Goal: Register for event/course

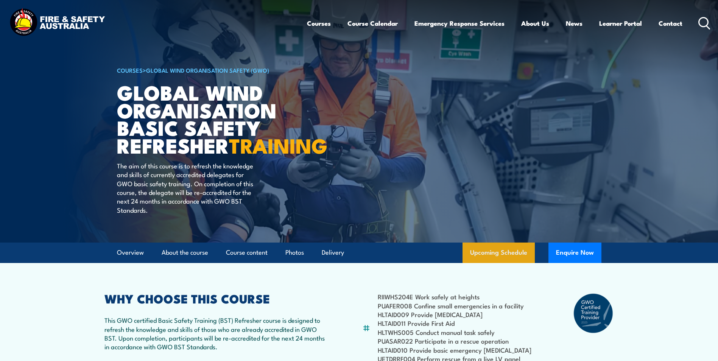
click at [496, 263] on link "Upcoming Schedule" at bounding box center [498, 252] width 72 height 20
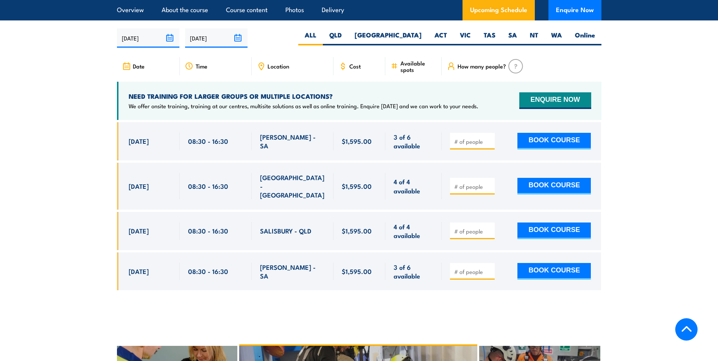
scroll to position [1237, 0]
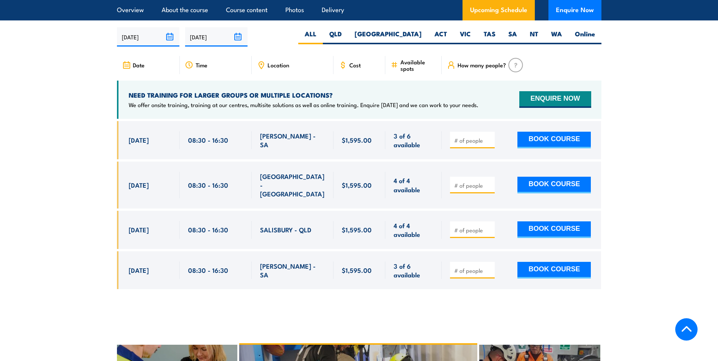
click at [210, 39] on input "[DATE]" at bounding box center [216, 36] width 62 height 19
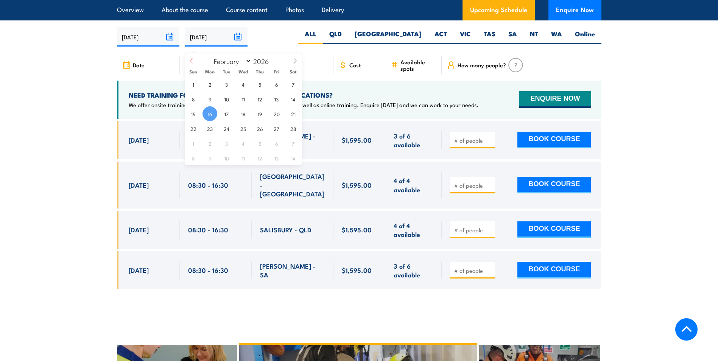
click at [194, 61] on span at bounding box center [191, 63] width 13 height 20
select select "0"
click at [194, 61] on span at bounding box center [191, 63] width 13 height 20
type input "2025"
select select "11"
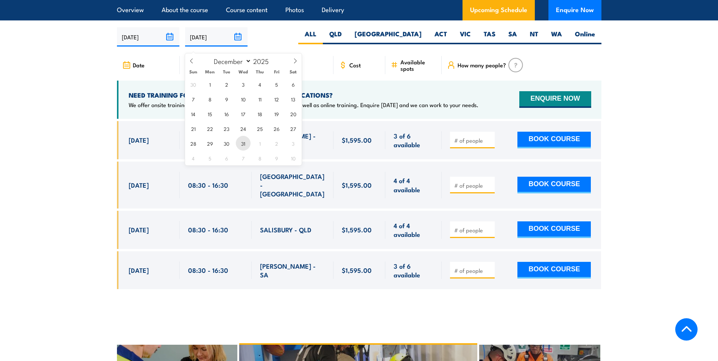
click at [244, 141] on span "31" at bounding box center [243, 143] width 15 height 15
type input "31/12/2025"
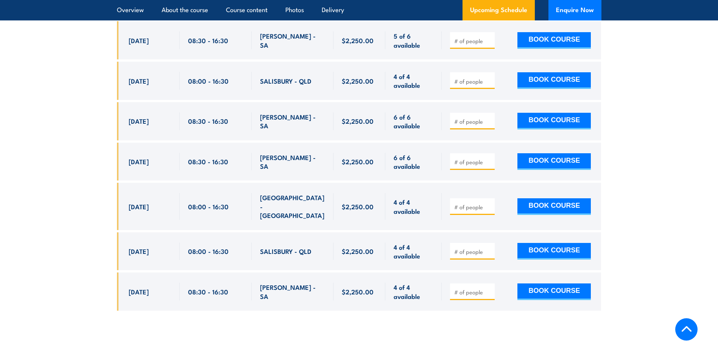
scroll to position [1342, 0]
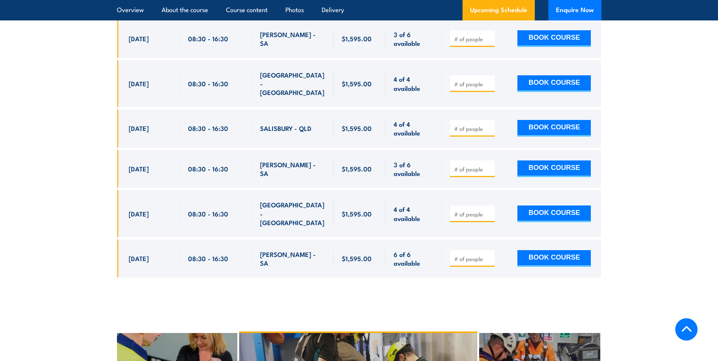
scroll to position [1351, 0]
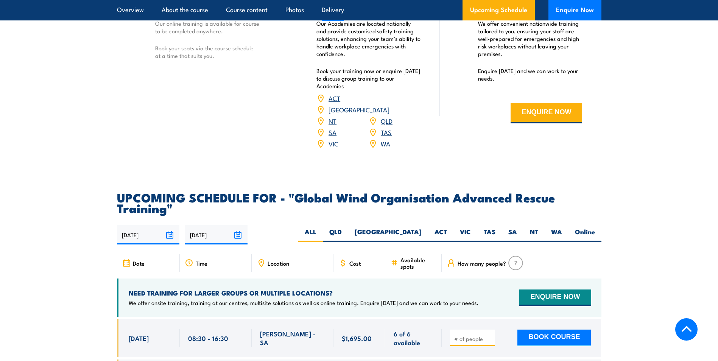
scroll to position [1226, 0]
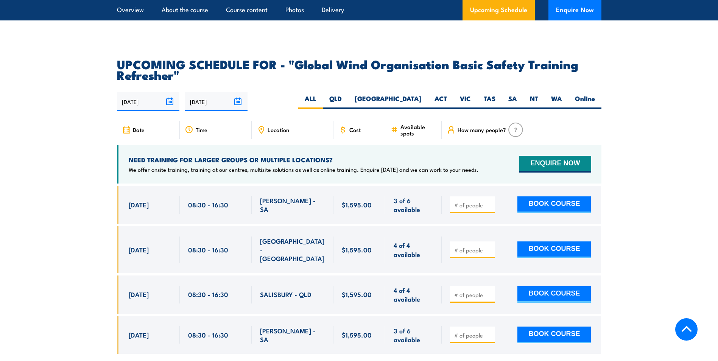
scroll to position [1210, 0]
